Goal: Information Seeking & Learning: Check status

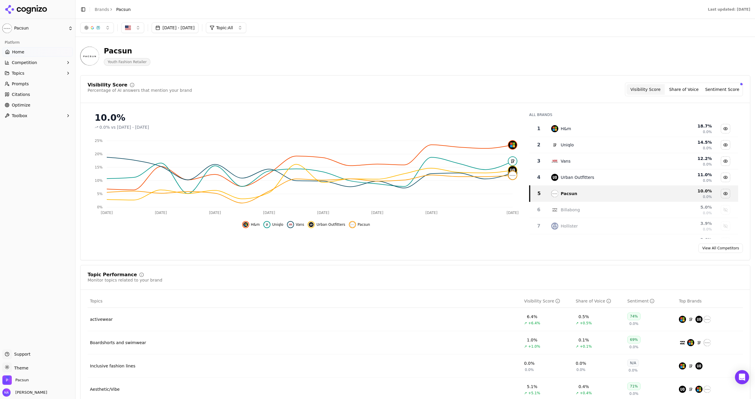
click at [138, 73] on header "Pacsun Youth Fashion Retailer" at bounding box center [415, 59] width 670 height 34
click at [299, 77] on div "Visibility Score Percentage of AI answers that mention your brand Visibility Sc…" at bounding box center [415, 167] width 670 height 185
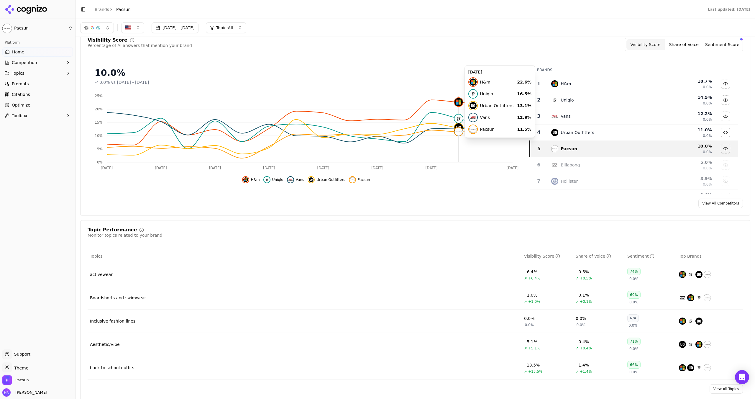
scroll to position [45, 0]
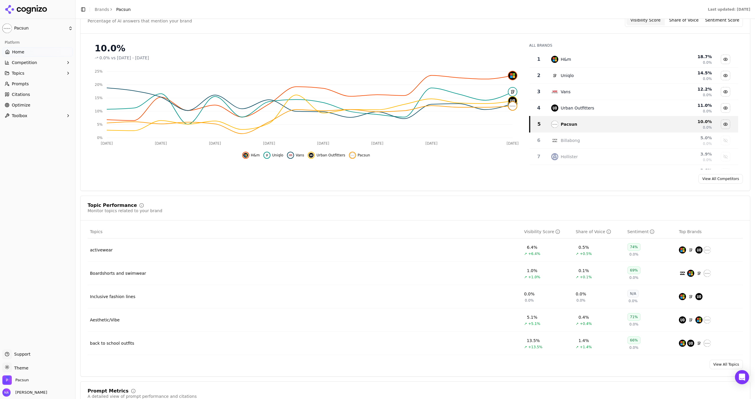
scroll to position [88, 0]
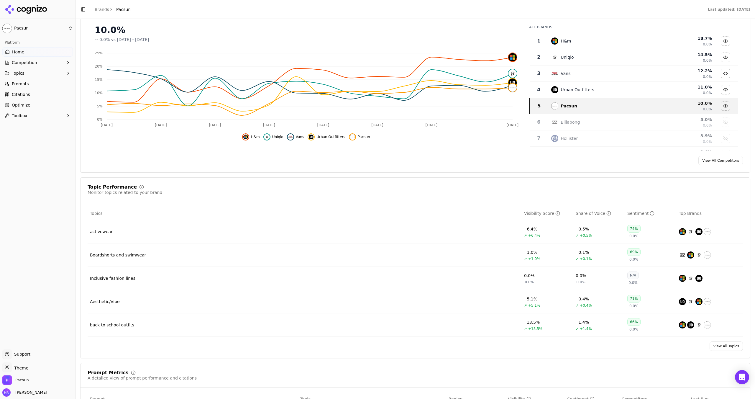
click at [404, 181] on div "Topic Performance Monitor topics related to your brand Topics Visibility Score …" at bounding box center [415, 267] width 670 height 181
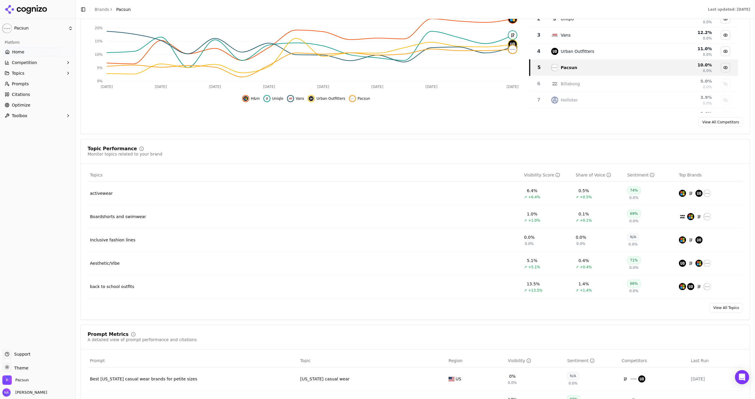
scroll to position [126, 0]
click at [404, 146] on div "Topic Performance Monitor topics related to your brand" at bounding box center [415, 151] width 655 height 11
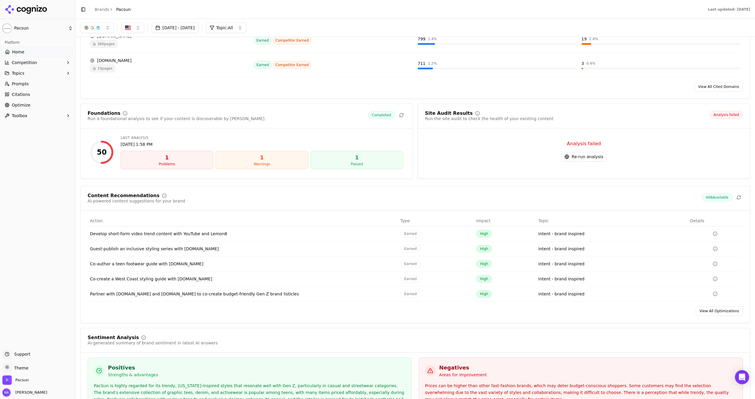
scroll to position [719, 0]
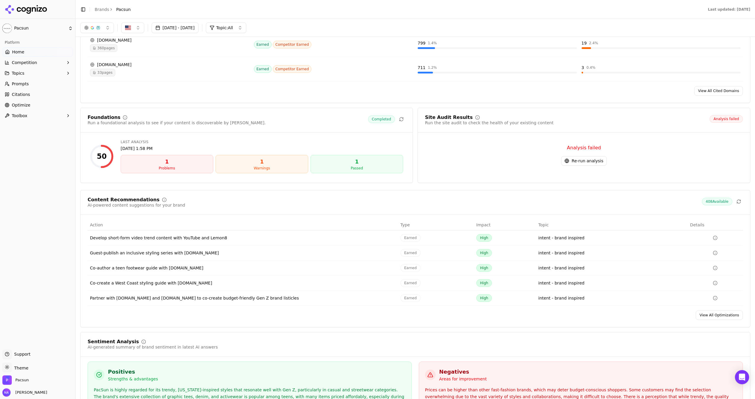
click at [108, 165] on div "50" at bounding box center [102, 156] width 24 height 24
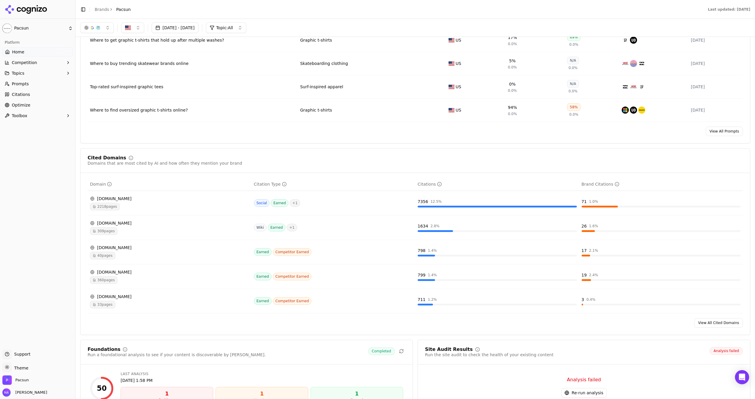
scroll to position [487, 0]
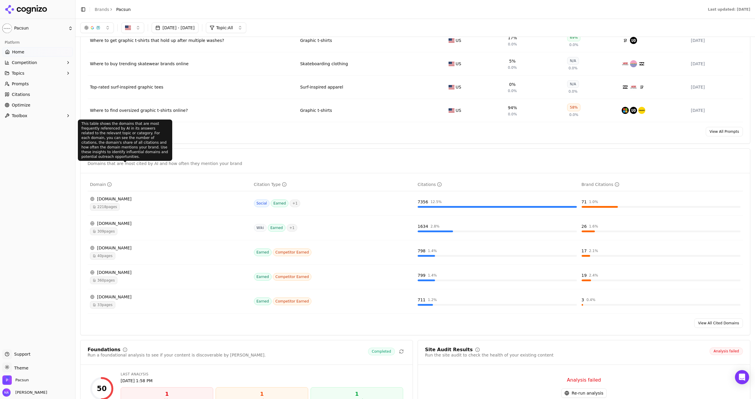
click at [129, 160] on icon at bounding box center [131, 158] width 5 height 5
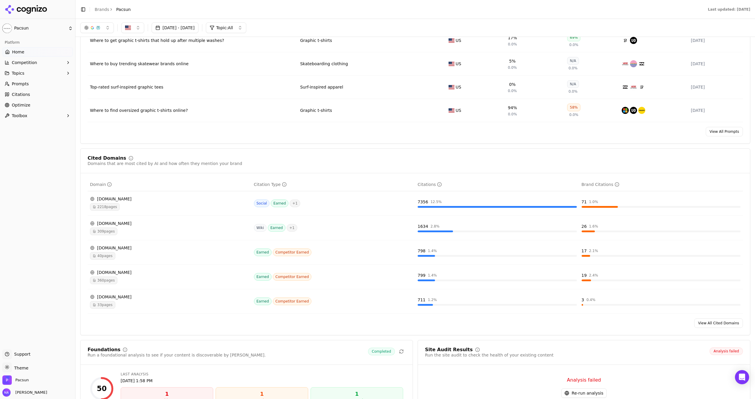
click at [228, 160] on div "Cited Domains Domains that are most cited by AI and how often they mention your…" at bounding box center [415, 161] width 655 height 11
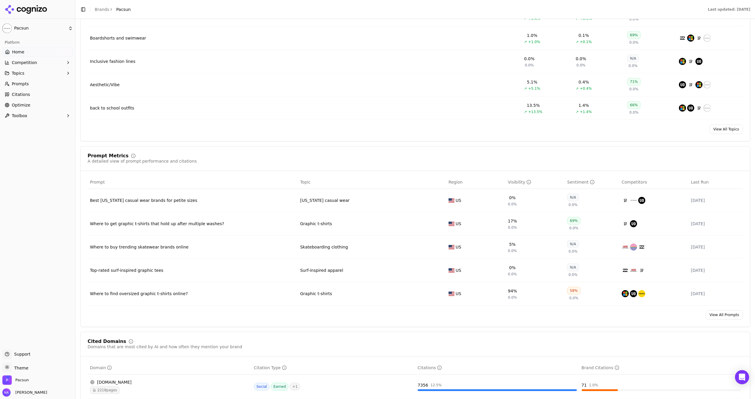
scroll to position [311, 0]
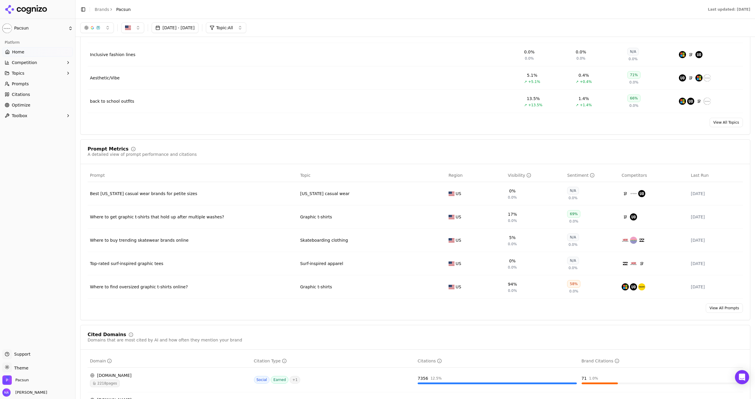
click at [404, 294] on link "View All Prompts" at bounding box center [723, 307] width 37 height 9
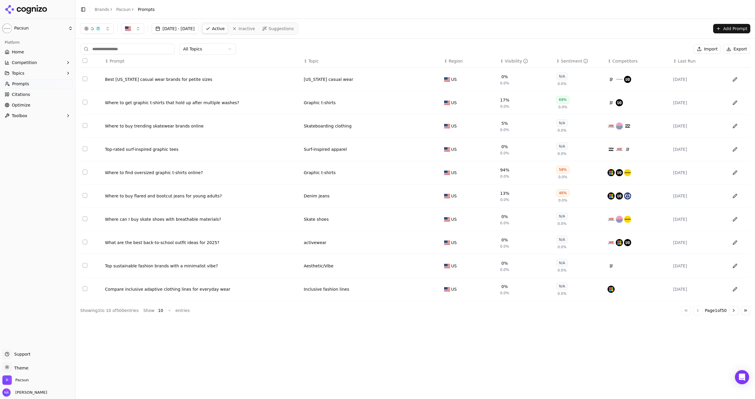
click at [404, 172] on div "58%" at bounding box center [562, 170] width 13 height 8
click at [404, 172] on td "94% 0.0%" at bounding box center [526, 172] width 56 height 23
click at [248, 180] on td "Where to find oversized graphic t-shirts online?" at bounding box center [202, 172] width 199 height 23
click at [404, 74] on td "[US_STATE] casual wear" at bounding box center [371, 79] width 140 height 23
click at [404, 149] on div "Surf-inspired apparel" at bounding box center [368, 149] width 129 height 6
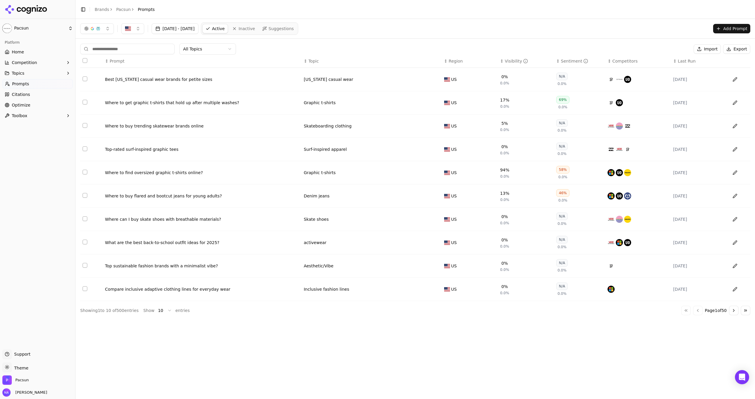
click at [404, 288] on div "Inclusive fashion lines" at bounding box center [372, 288] width 136 height 7
click at [404, 269] on div "Aesthetic/Vibe" at bounding box center [368, 266] width 129 height 6
click at [404, 294] on button "Go to next page" at bounding box center [733, 309] width 9 height 9
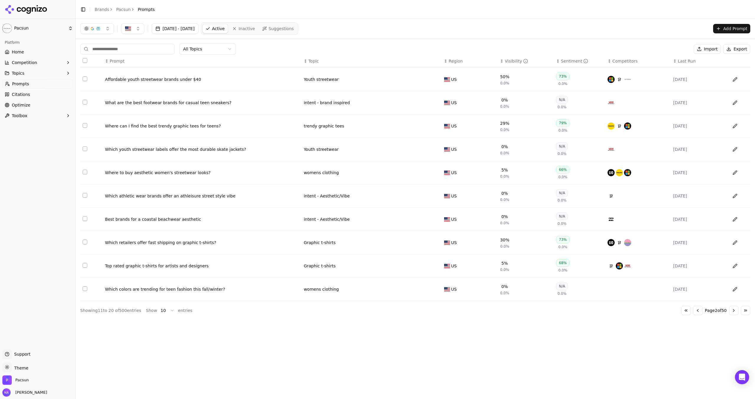
click at [404, 294] on button "Go to next page" at bounding box center [733, 309] width 9 height 9
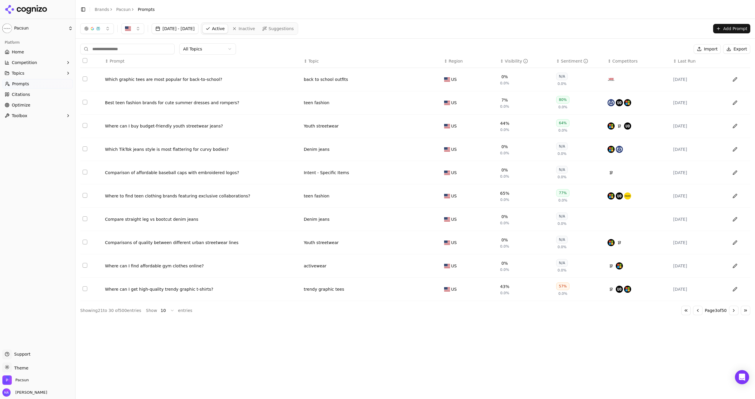
click at [404, 294] on button "Go to previous page" at bounding box center [697, 309] width 9 height 9
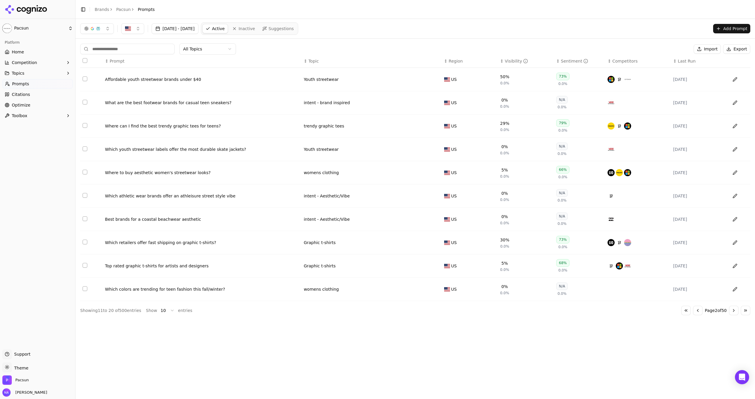
click at [261, 22] on div "[DATE] - [DATE] Active Inactive Suggestions Add Prompt" at bounding box center [414, 28] width 679 height 19
click at [263, 34] on nav "Active Inactive Suggestions" at bounding box center [249, 28] width 97 height 12
click at [258, 32] on link "Inactive" at bounding box center [243, 28] width 29 height 9
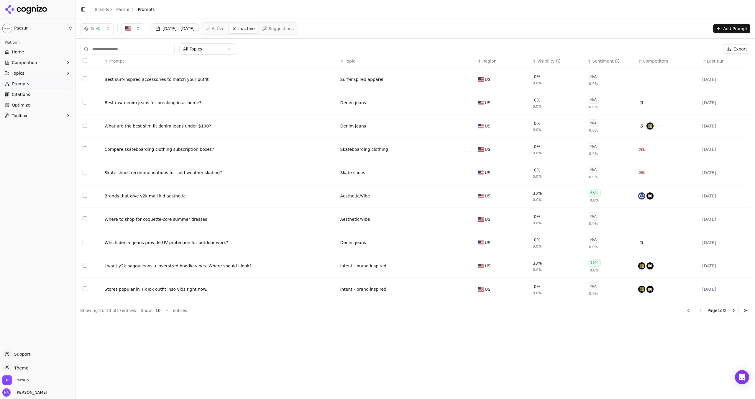
click at [224, 28] on span "Active" at bounding box center [218, 29] width 13 height 6
